Goal: Task Accomplishment & Management: Use online tool/utility

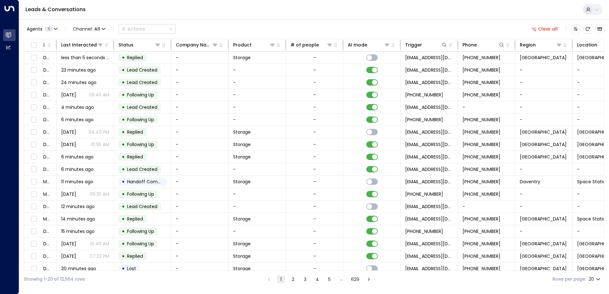
scroll to position [0, 130]
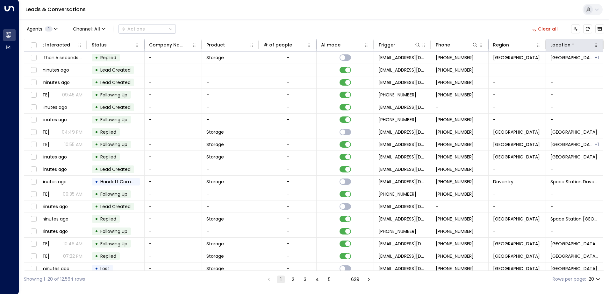
click at [587, 46] on button at bounding box center [590, 45] width 6 height 6
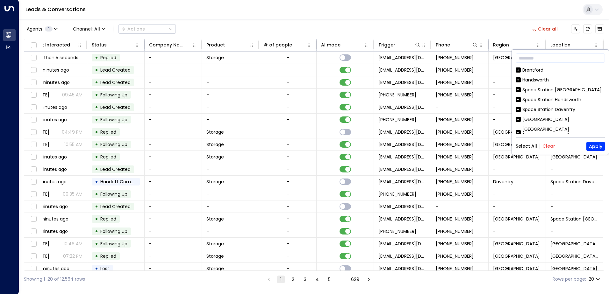
click at [546, 146] on button "Clear" at bounding box center [549, 146] width 13 height 5
click at [553, 116] on div "[GEOGRAPHIC_DATA]" at bounding box center [546, 119] width 47 height 7
drag, startPoint x: 605, startPoint y: 72, endPoint x: 601, endPoint y: 83, distance: 11.9
click at [601, 83] on div "​ [GEOGRAPHIC_DATA] [GEOGRAPHIC_DATA] [GEOGRAPHIC_DATA] [GEOGRAPHIC_DATA] [GEOG…" at bounding box center [560, 102] width 97 height 105
click at [598, 90] on div "Space Station [GEOGRAPHIC_DATA]" at bounding box center [560, 90] width 89 height 7
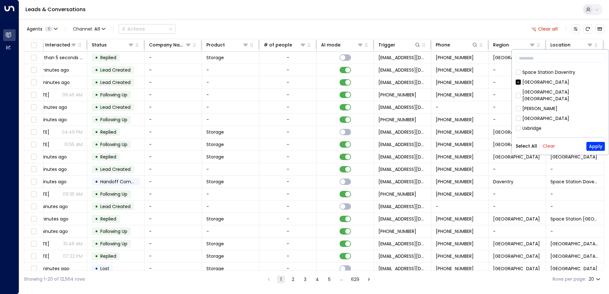
drag, startPoint x: 602, startPoint y: 78, endPoint x: 602, endPoint y: 72, distance: 6.4
click at [602, 72] on div "[GEOGRAPHIC_DATA] [GEOGRAPHIC_DATA] [GEOGRAPHIC_DATA] [GEOGRAPHIC_DATA] [GEOGRA…" at bounding box center [560, 100] width 89 height 67
click at [537, 98] on div "Hall Green" at bounding box center [534, 101] width 23 height 7
click at [597, 145] on button "Apply" at bounding box center [596, 146] width 18 height 9
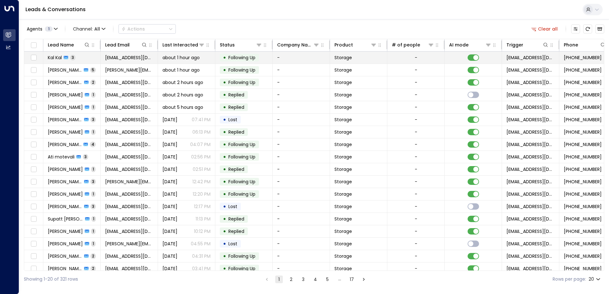
click at [70, 59] on div "Kal Kal 3" at bounding box center [62, 57] width 28 height 6
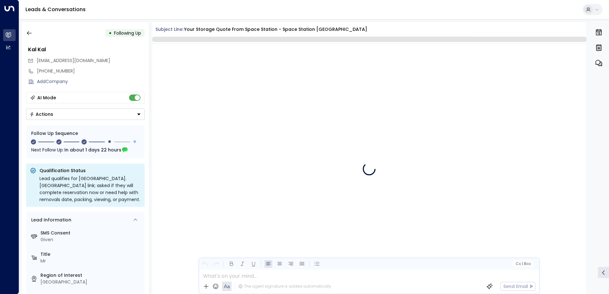
scroll to position [1466, 0]
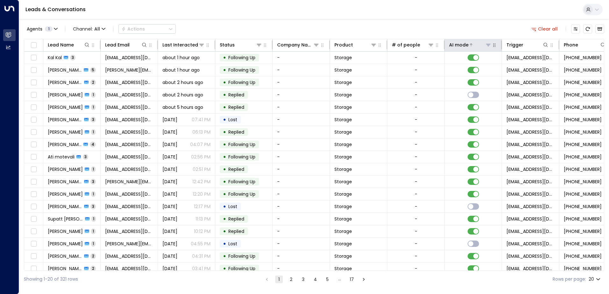
click at [453, 44] on div "AI mode" at bounding box center [458, 45] width 19 height 8
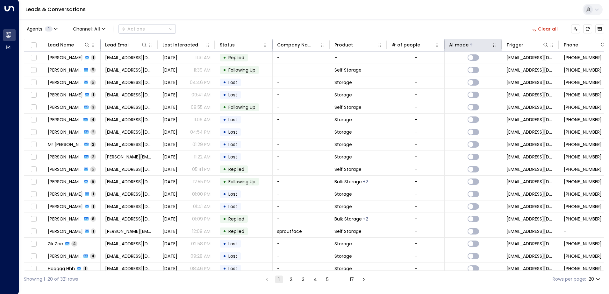
click at [458, 46] on div "AI mode" at bounding box center [458, 45] width 19 height 8
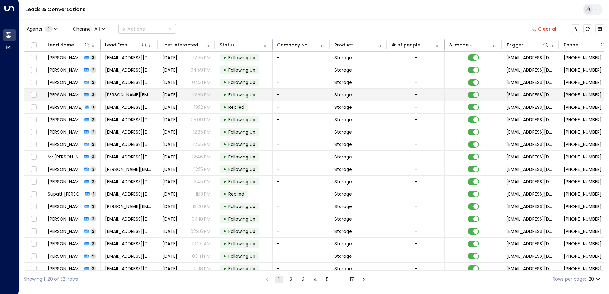
click at [53, 95] on span "[PERSON_NAME]" at bounding box center [65, 95] width 34 height 6
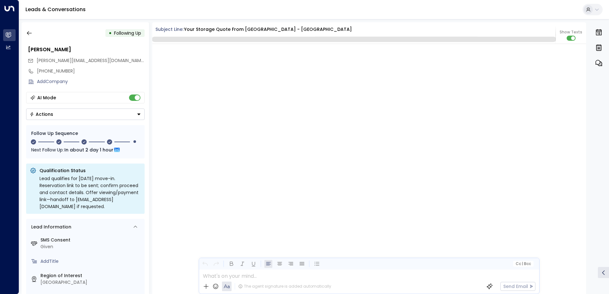
scroll to position [951, 0]
